Goal: Task Accomplishment & Management: Use online tool/utility

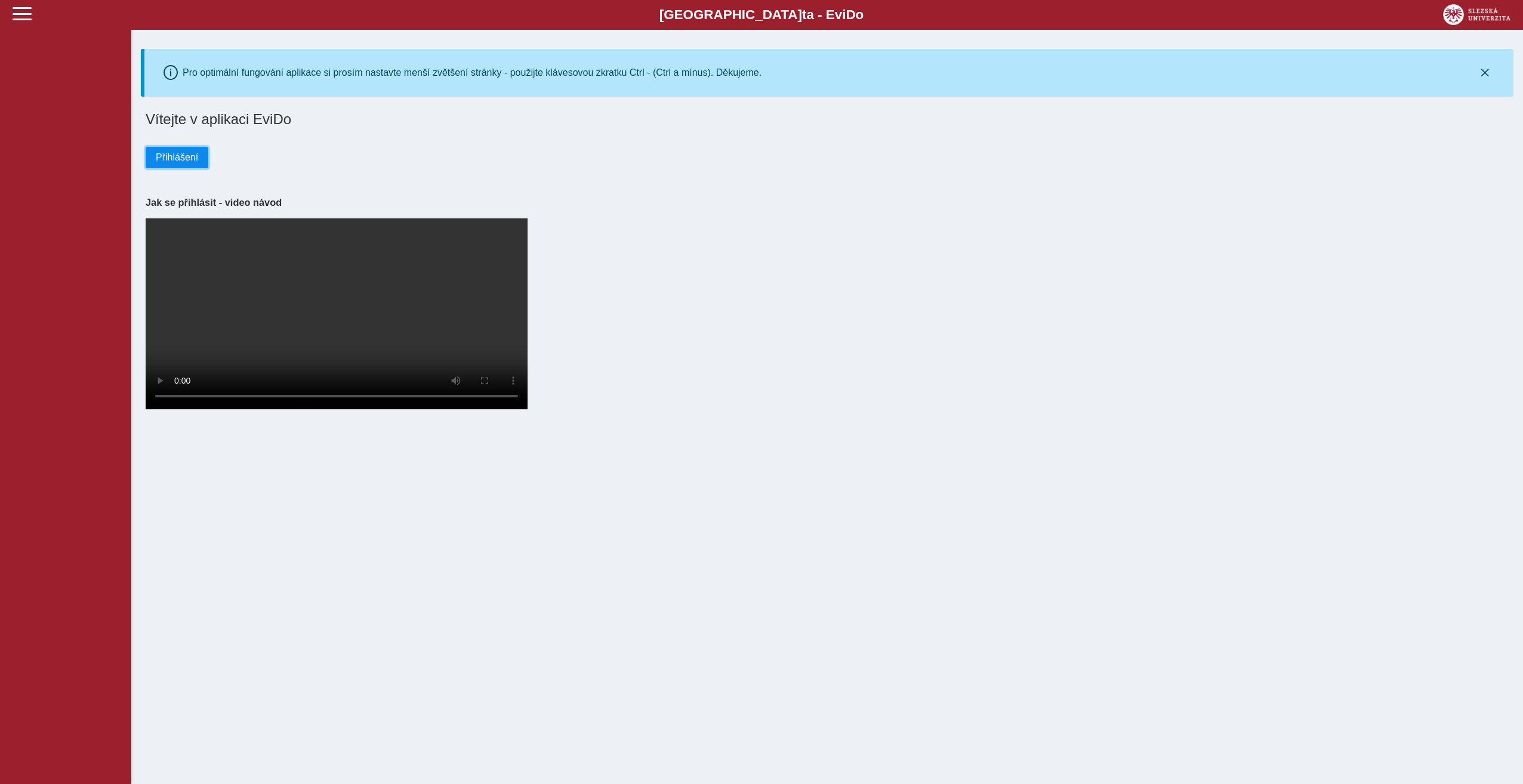
click at [183, 157] on span "Přihlášení" at bounding box center [177, 157] width 43 height 11
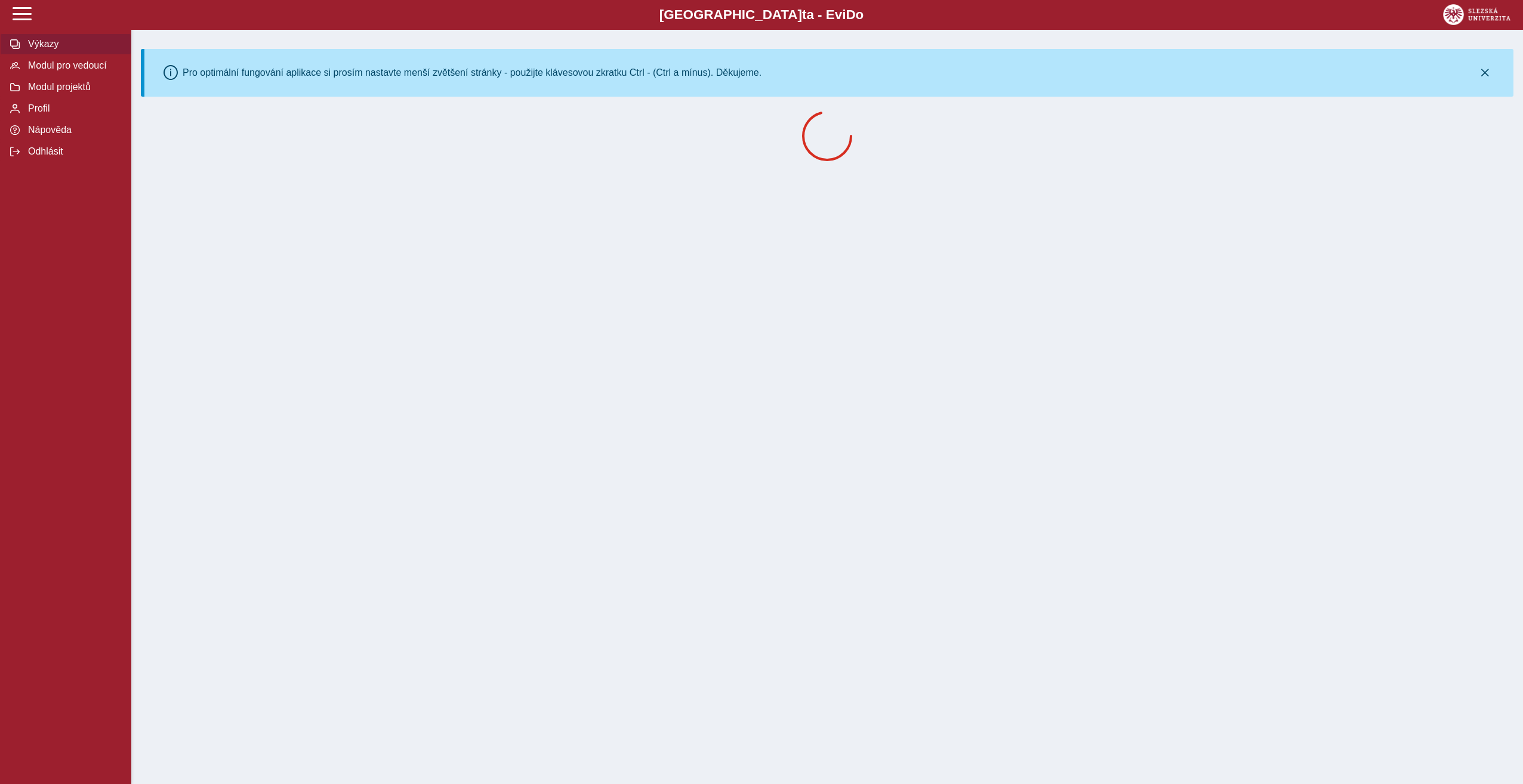
click at [46, 48] on span "Výkazy" at bounding box center [73, 44] width 97 height 11
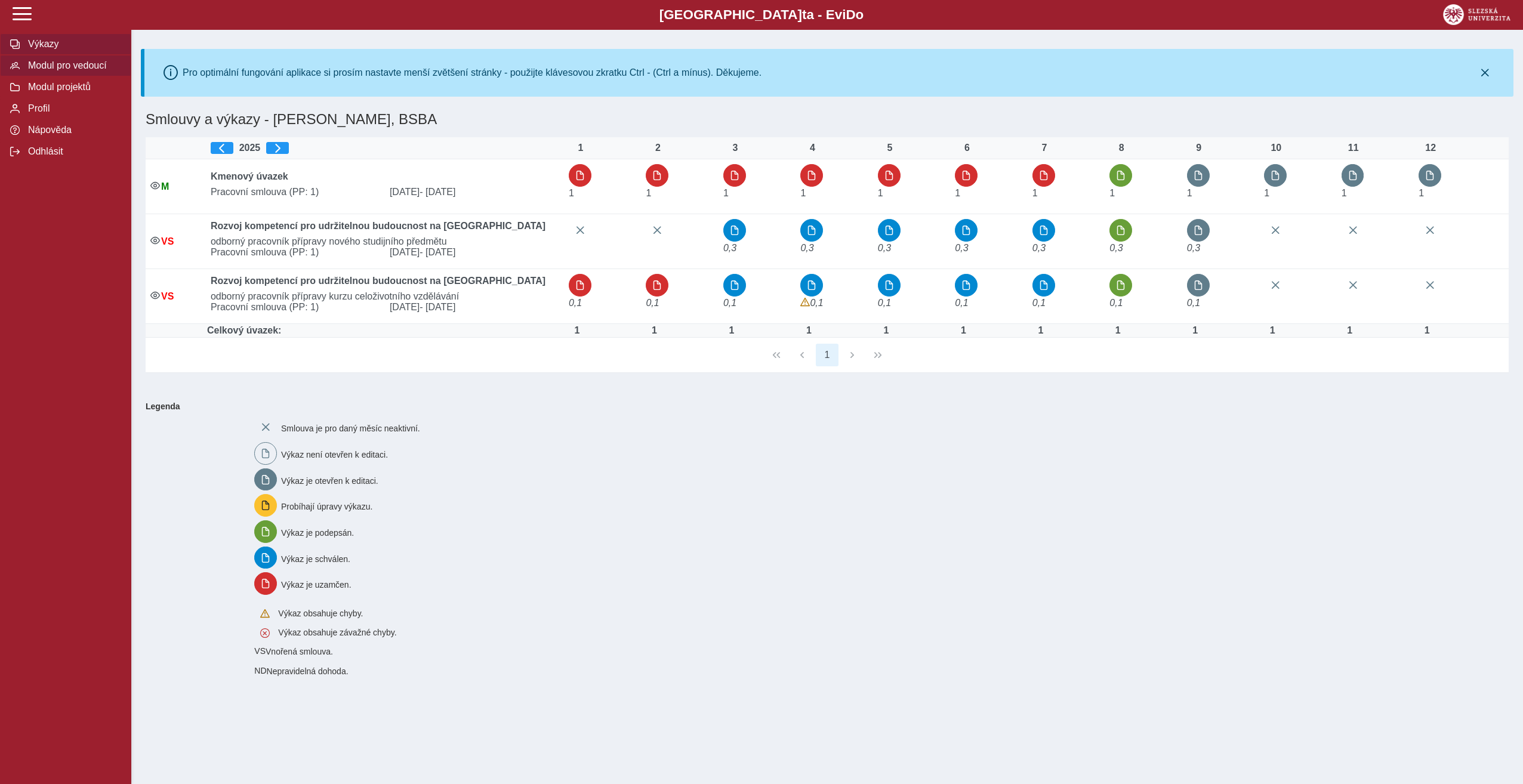
click at [58, 71] on span "Modul pro vedoucí" at bounding box center [73, 66] width 97 height 11
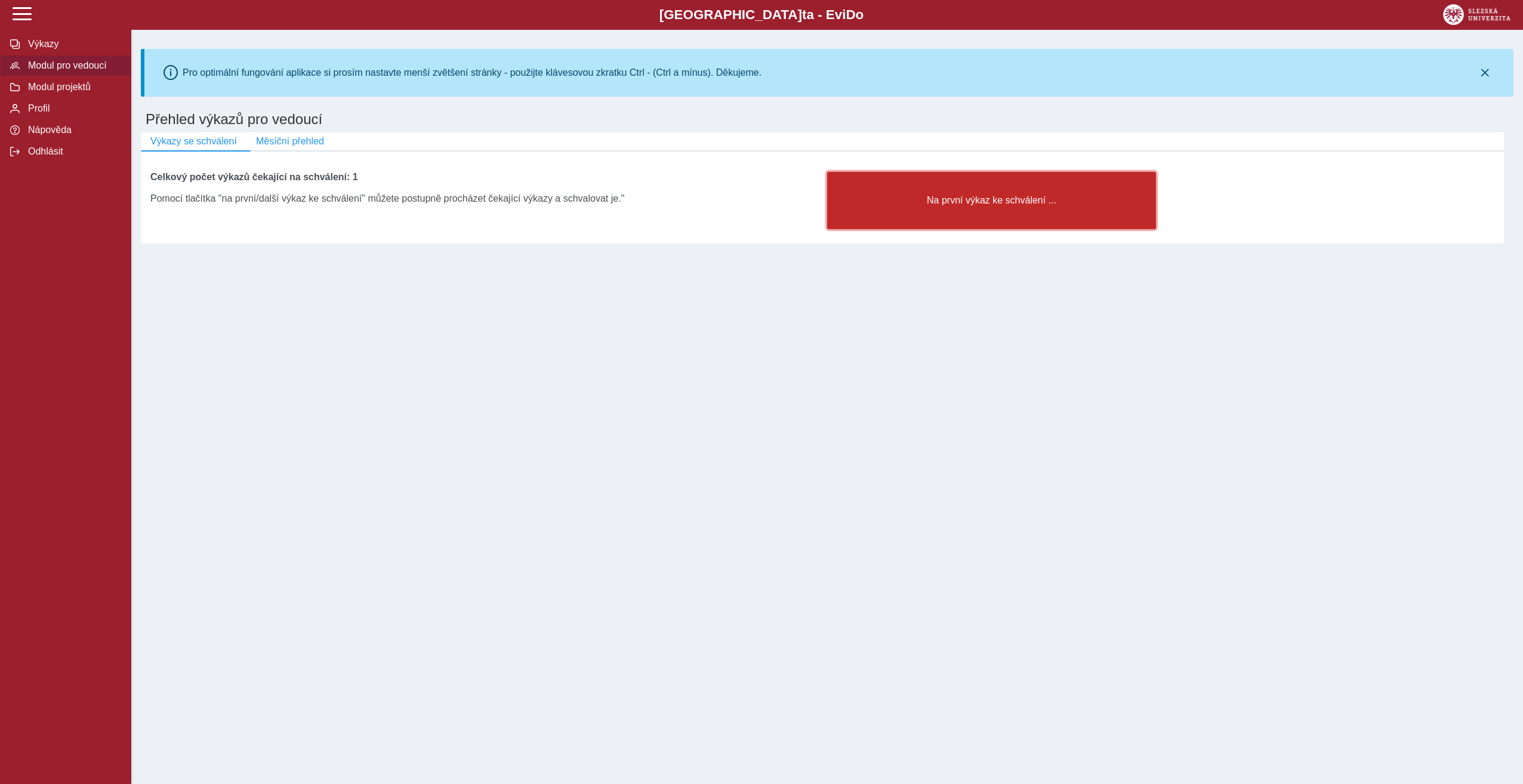
click at [953, 215] on button "Na první výkaz ke schválení ..." at bounding box center [992, 201] width 329 height 57
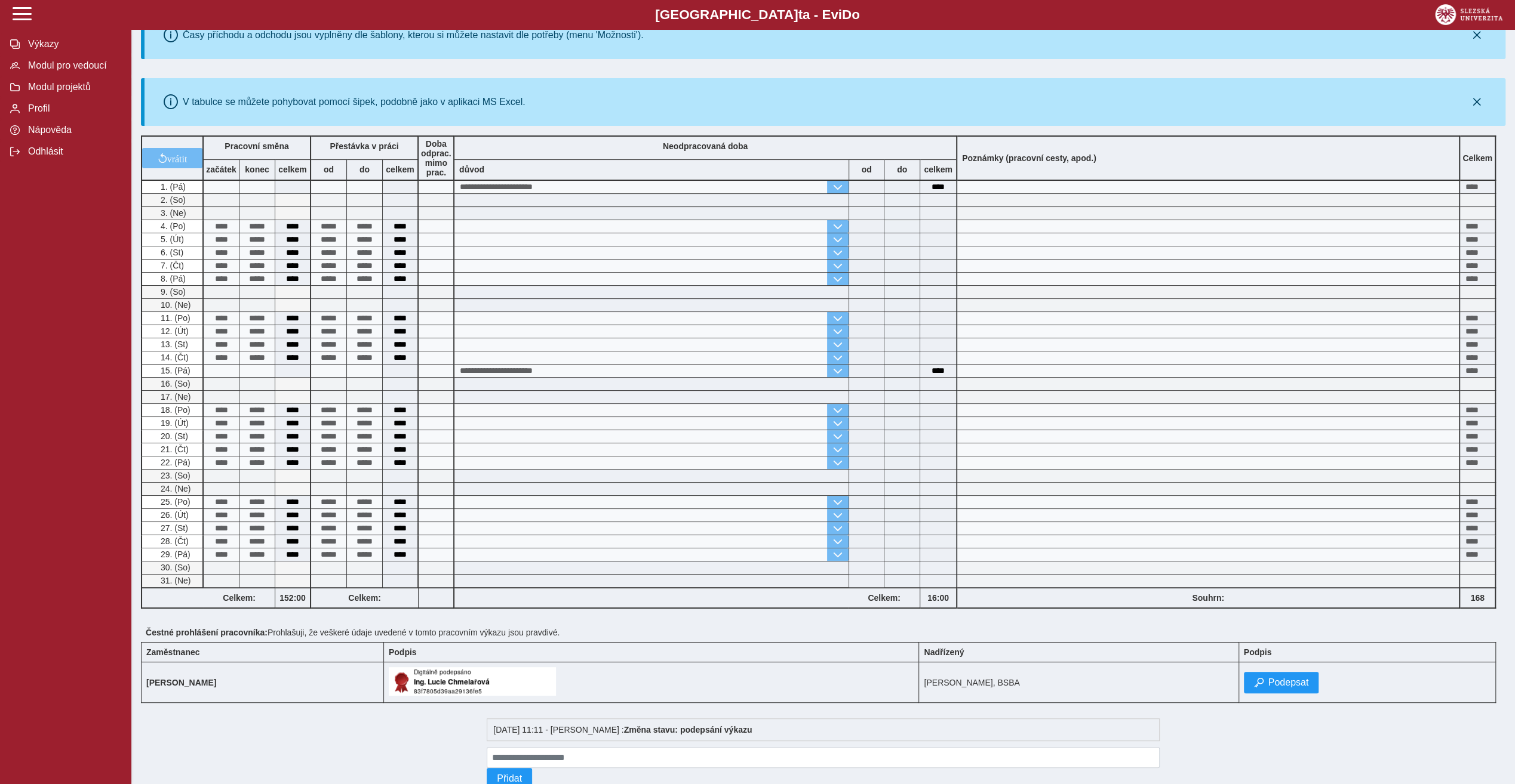
scroll to position [240, 0]
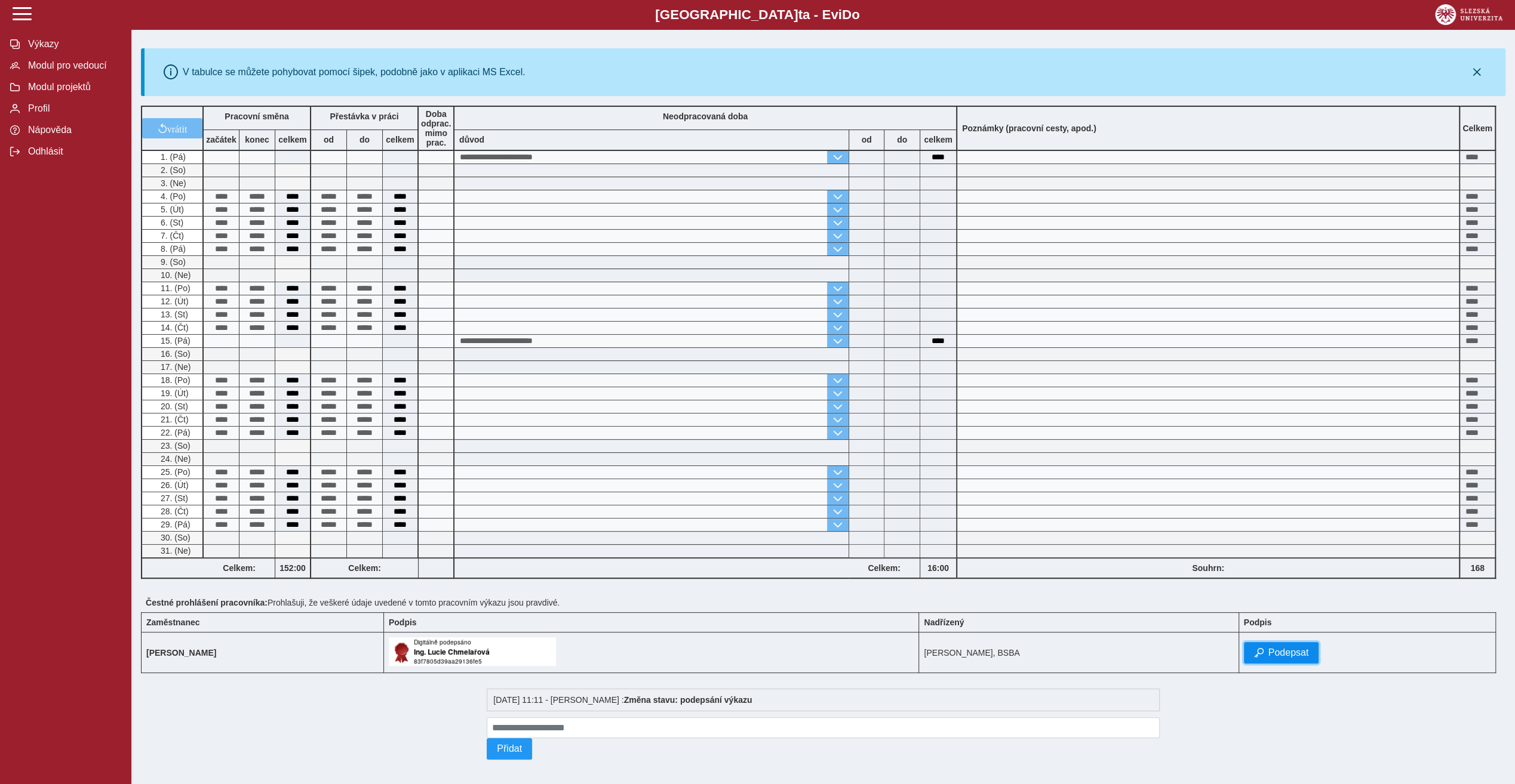
click at [1309, 648] on span "Podepsat" at bounding box center [1288, 653] width 40 height 11
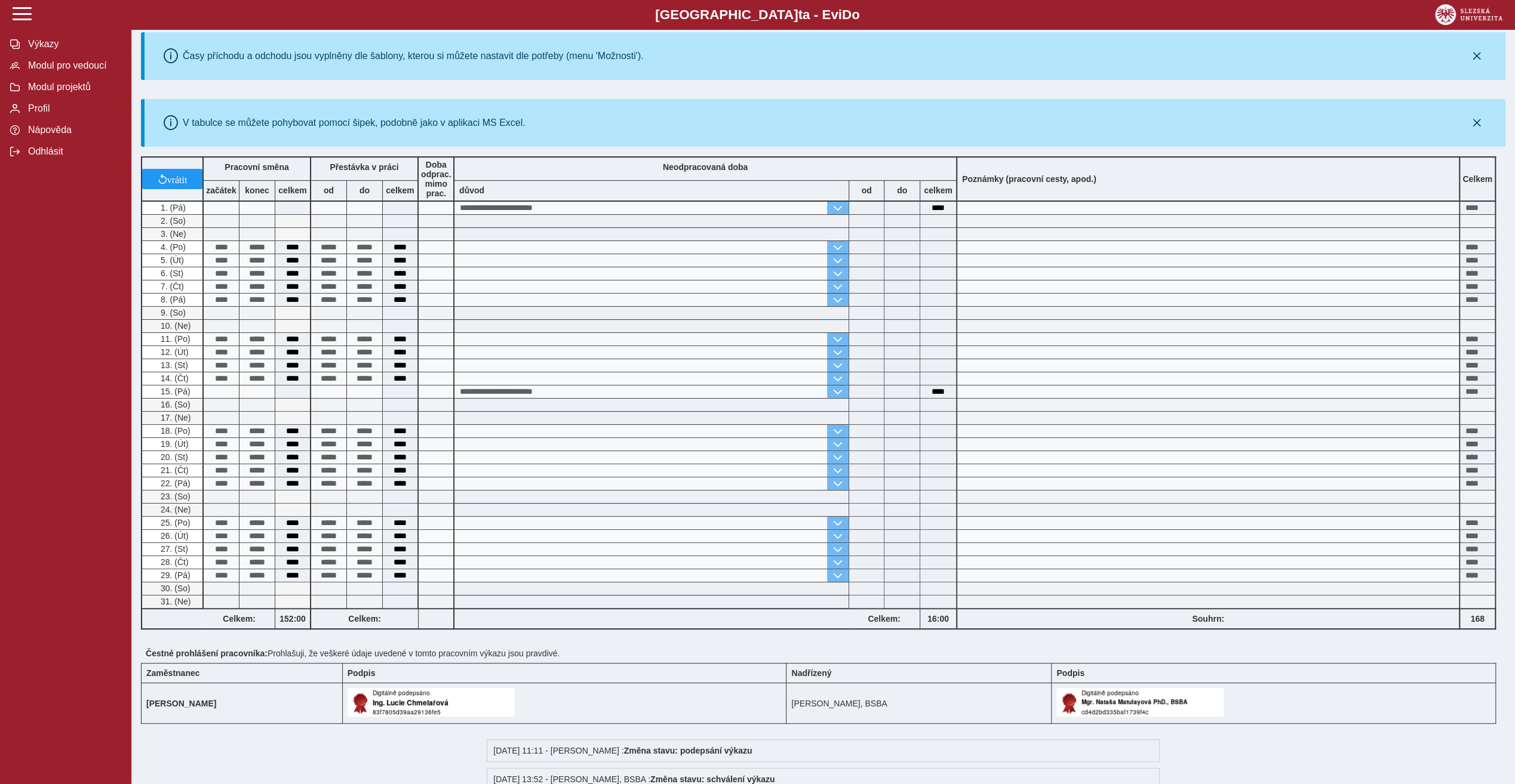
scroll to position [268, 0]
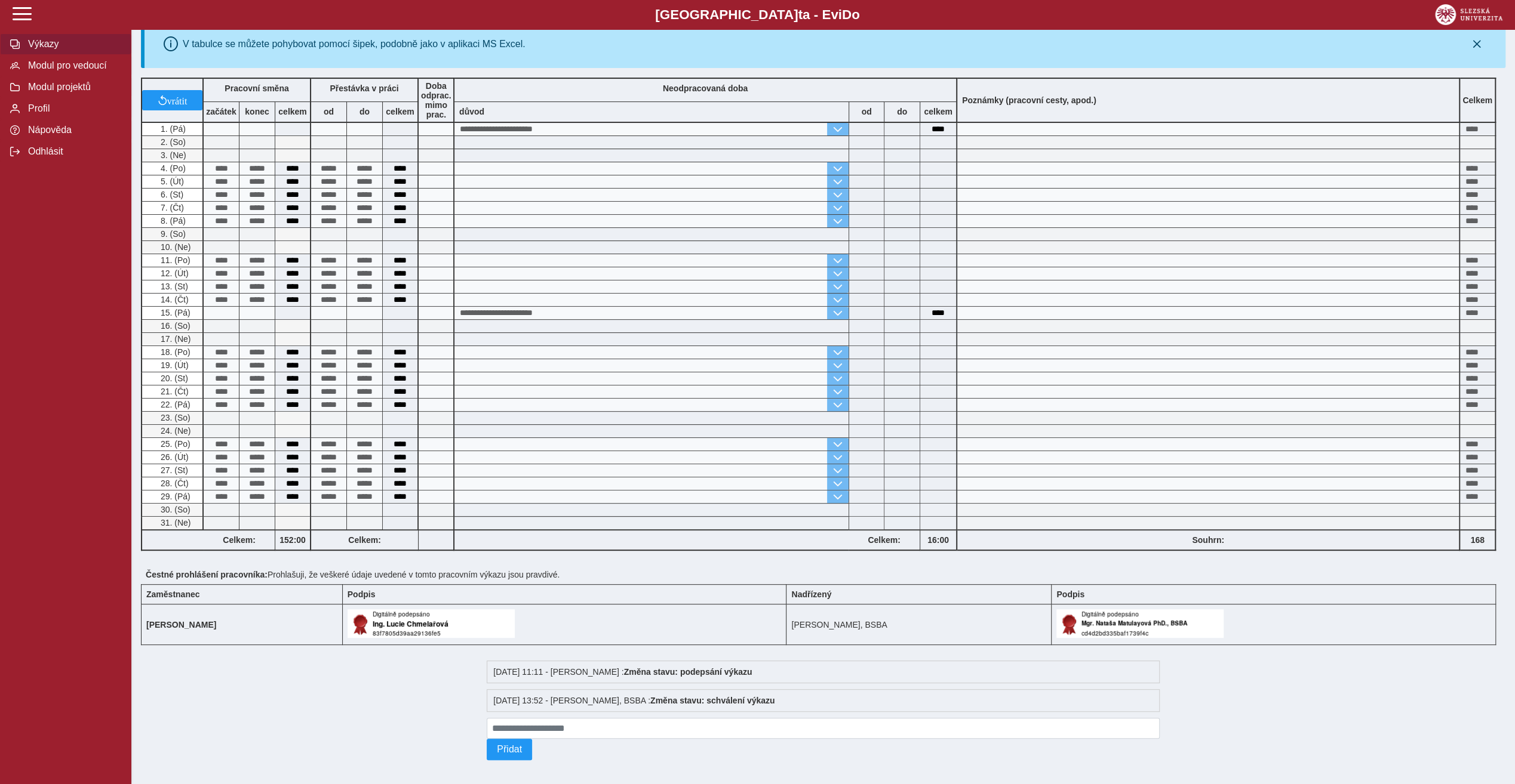
click at [46, 46] on span "Výkazy" at bounding box center [73, 44] width 97 height 11
